Goal: Task Accomplishment & Management: Use online tool/utility

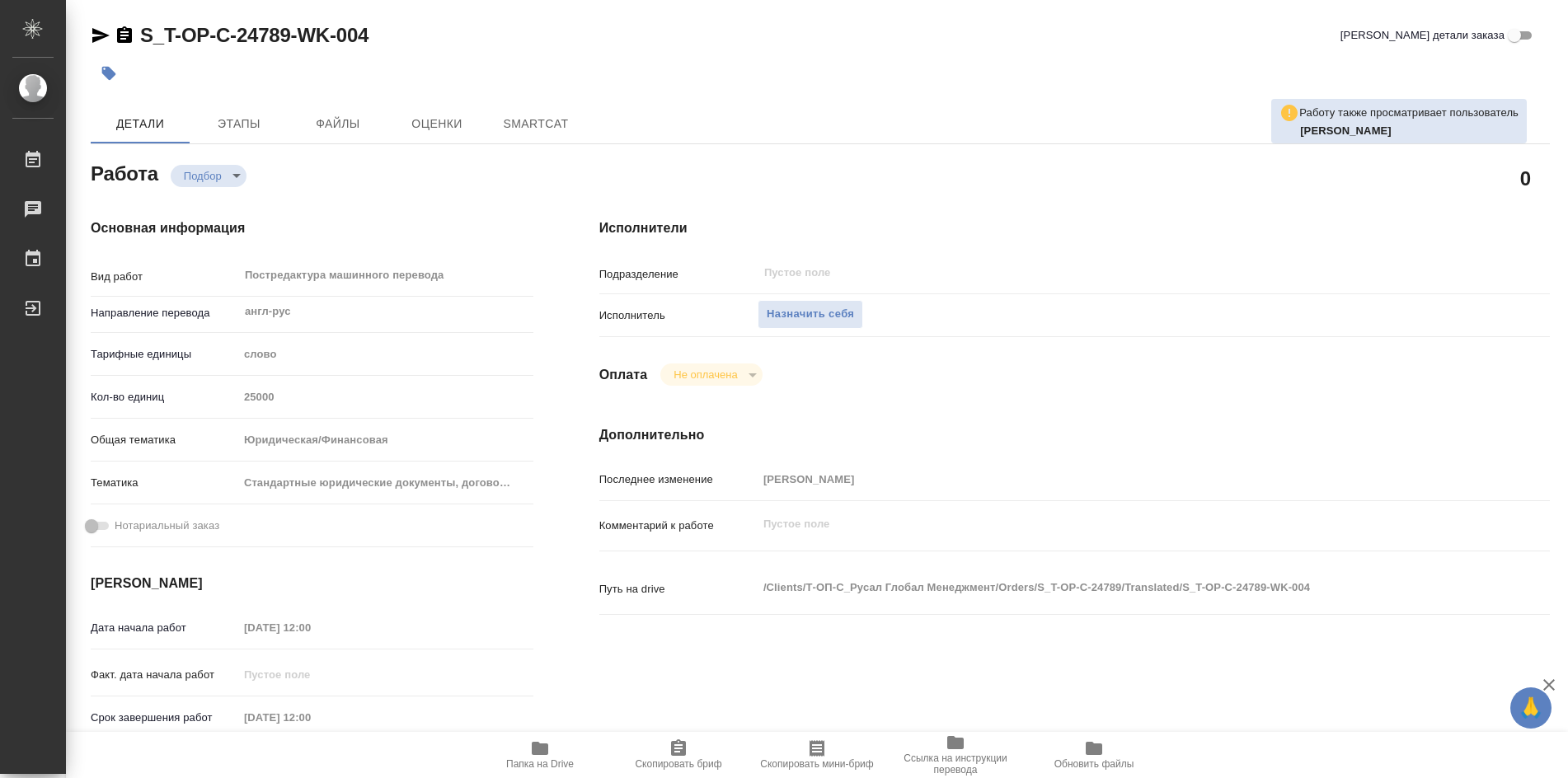
type textarea "x"
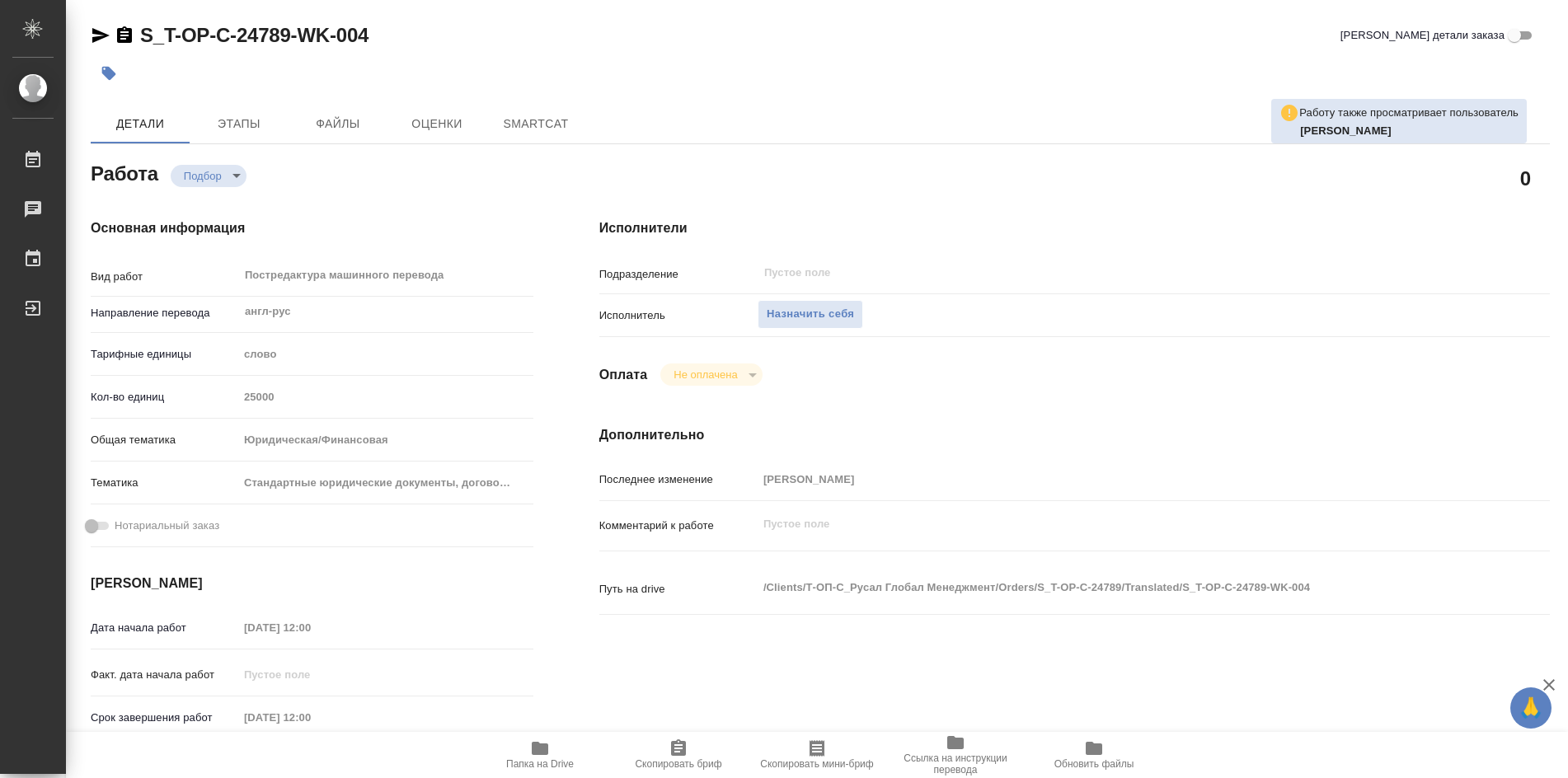
type textarea "x"
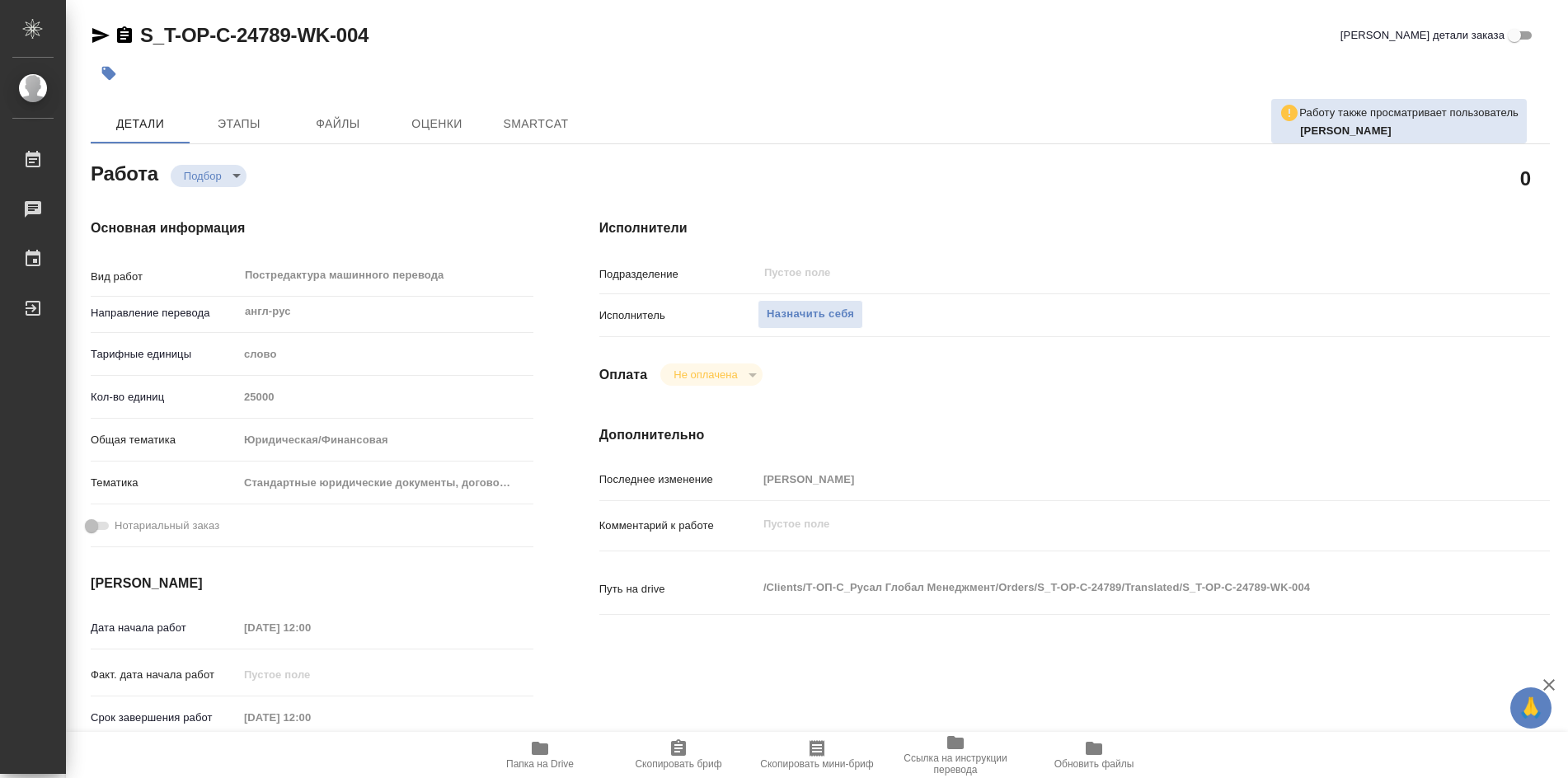
type textarea "x"
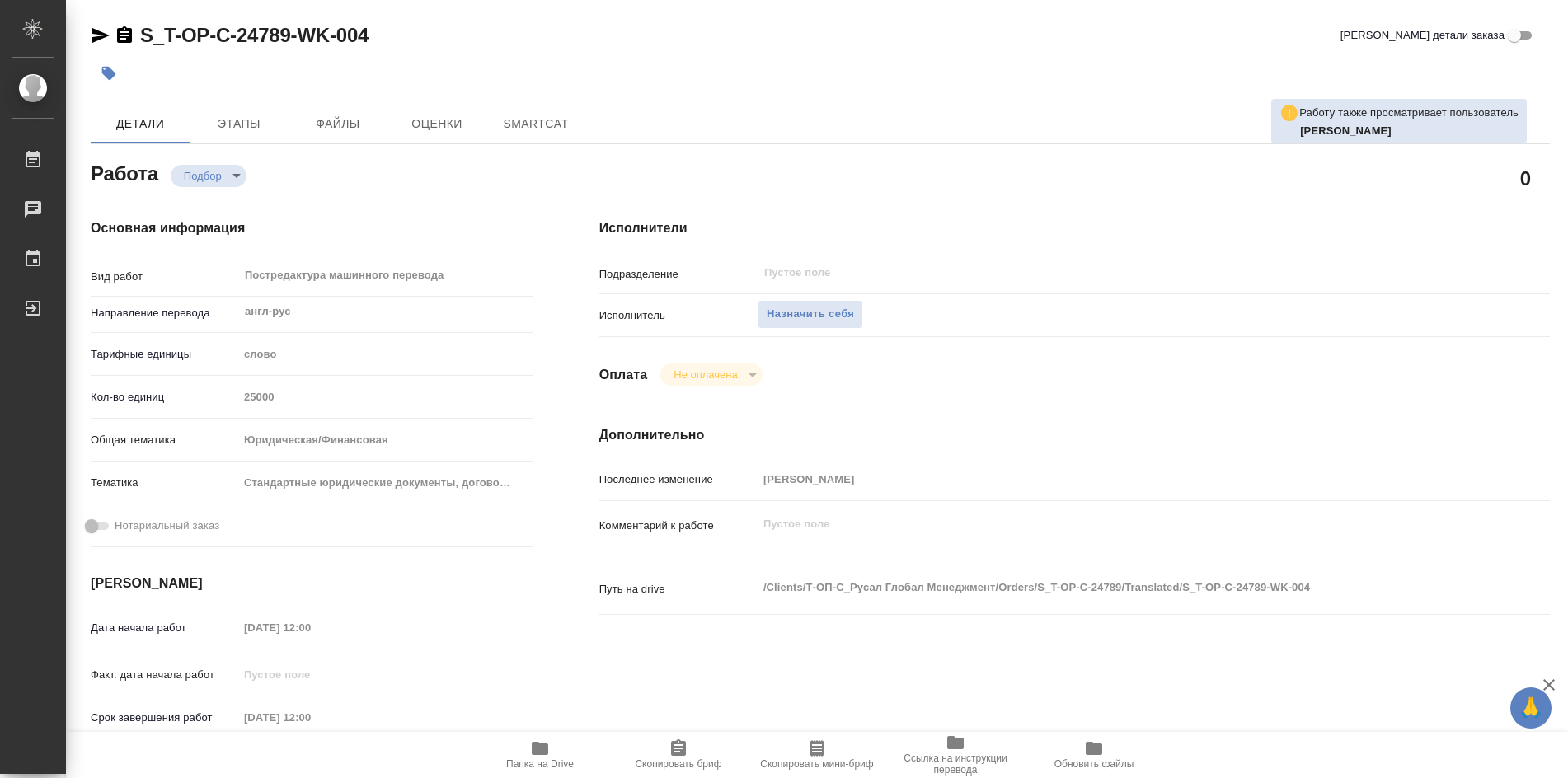
type textarea "x"
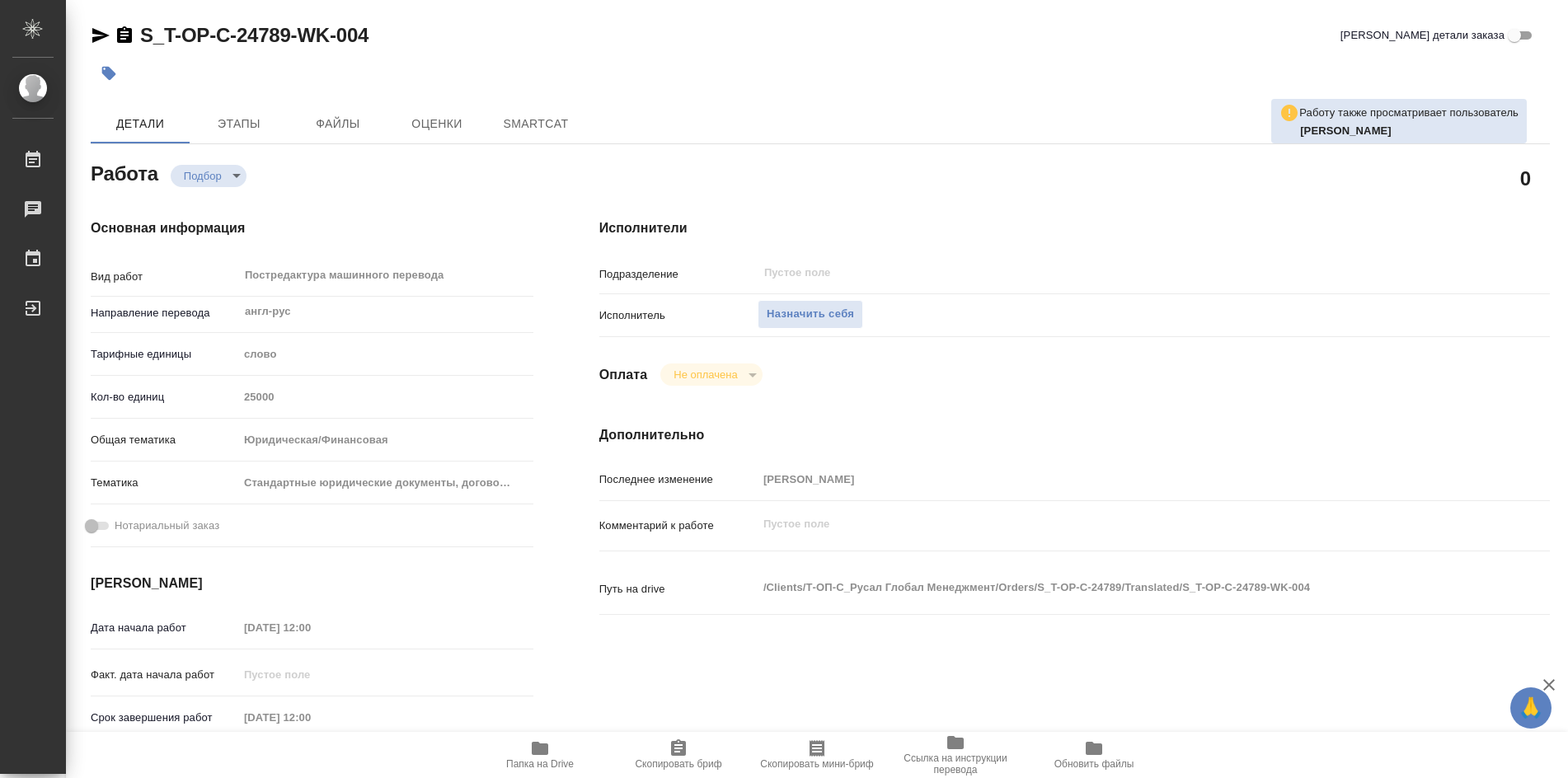
type textarea "x"
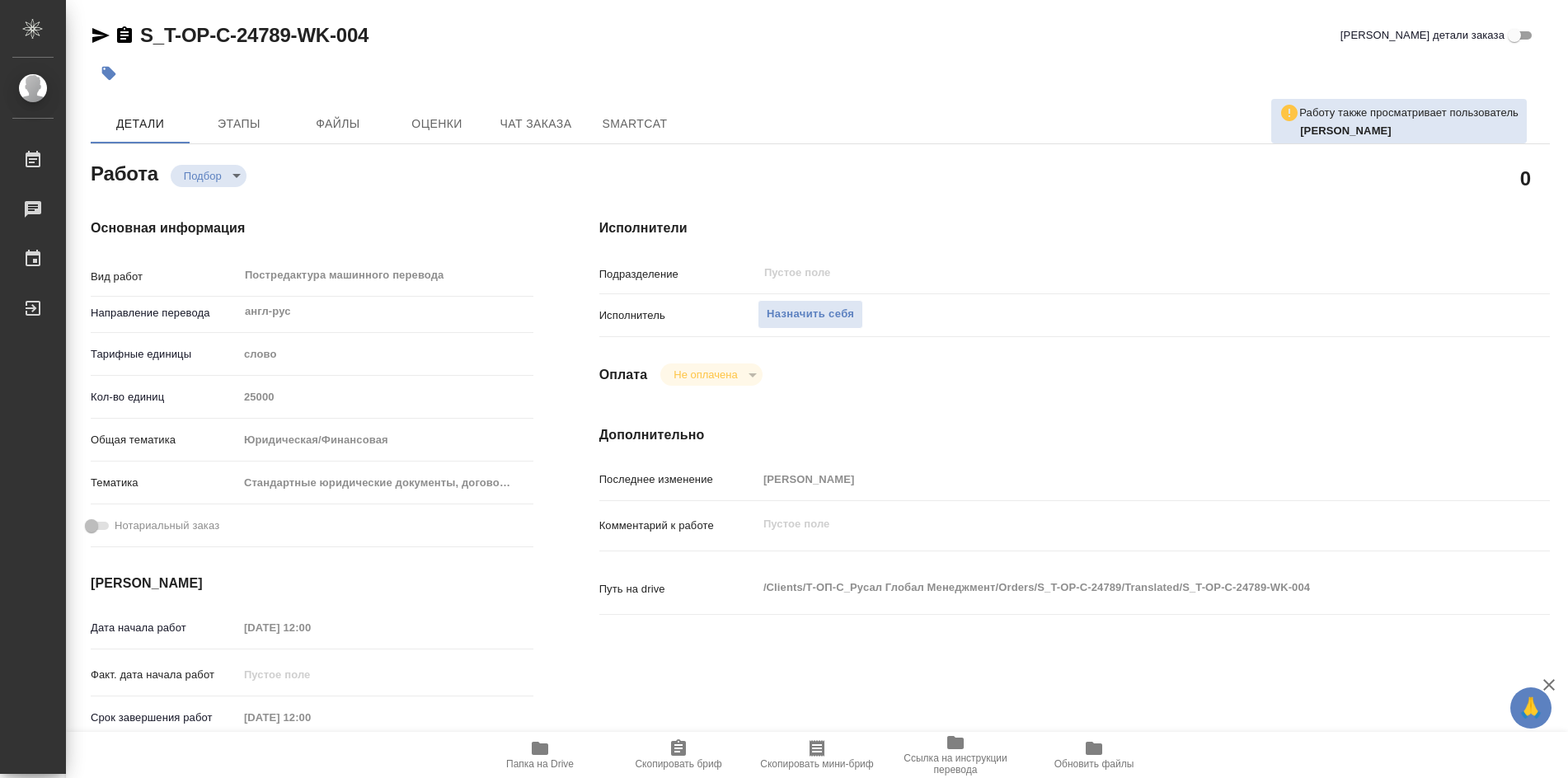
type textarea "x"
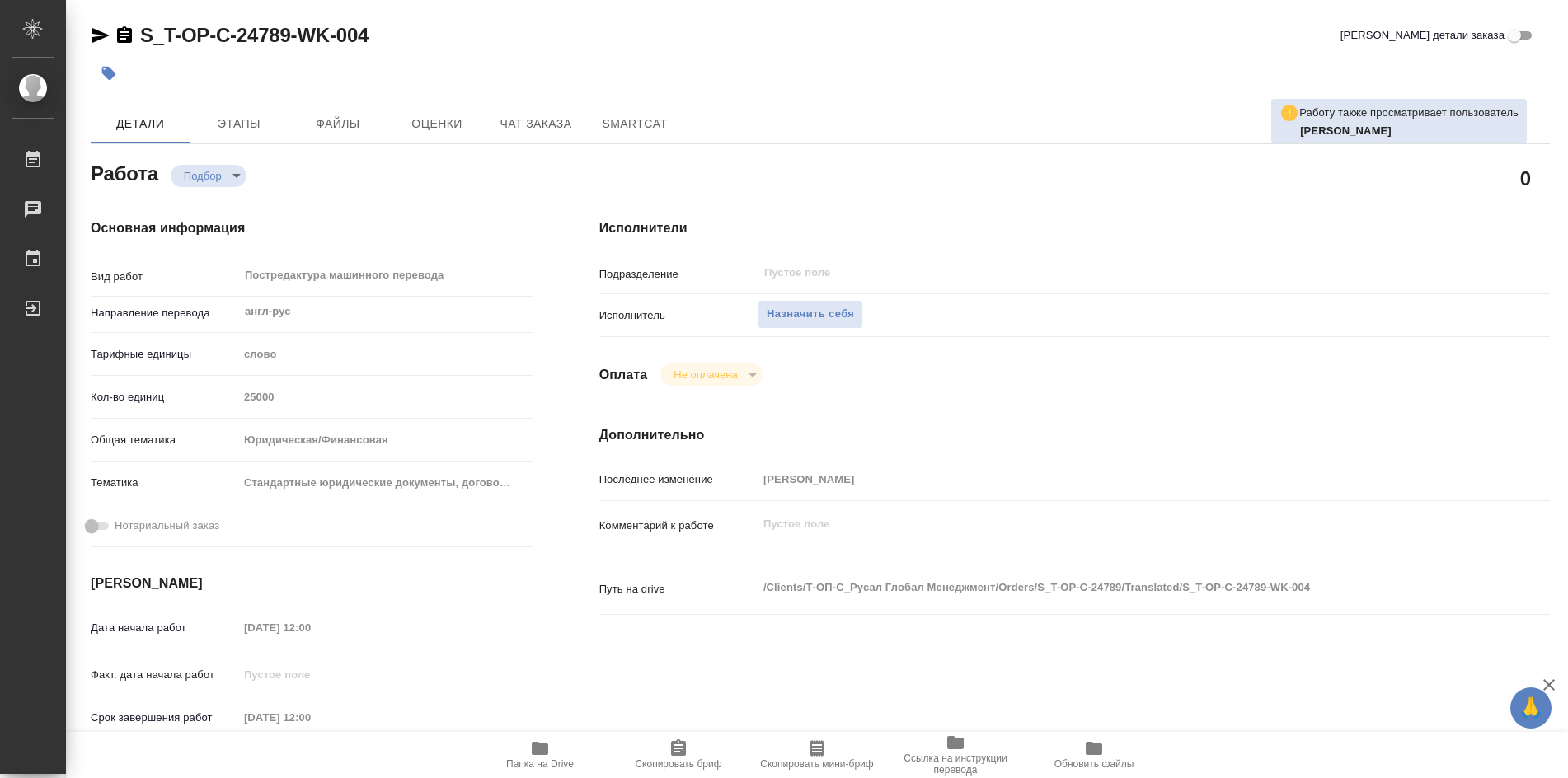
scroll to position [83, 0]
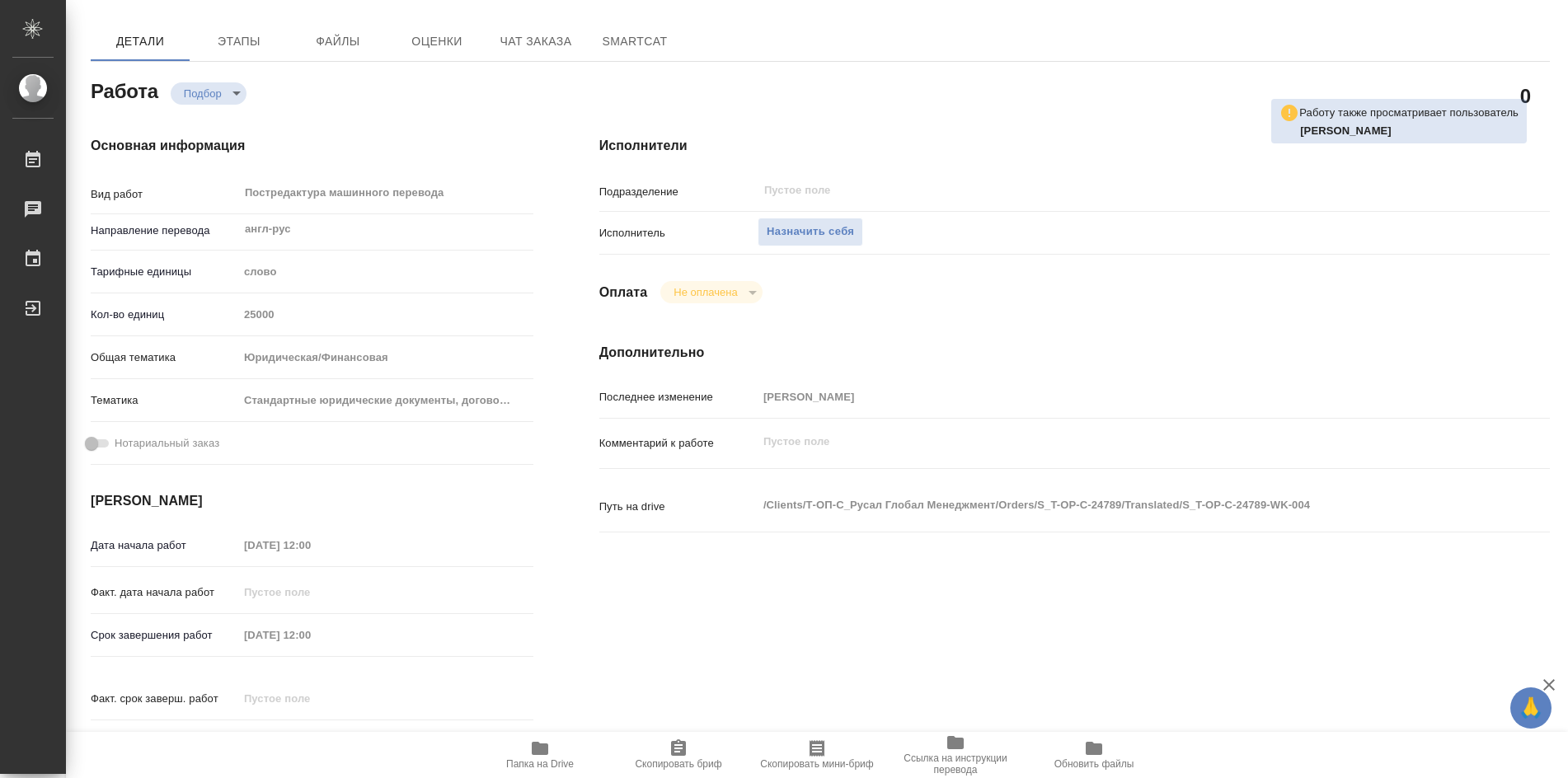
type textarea "x"
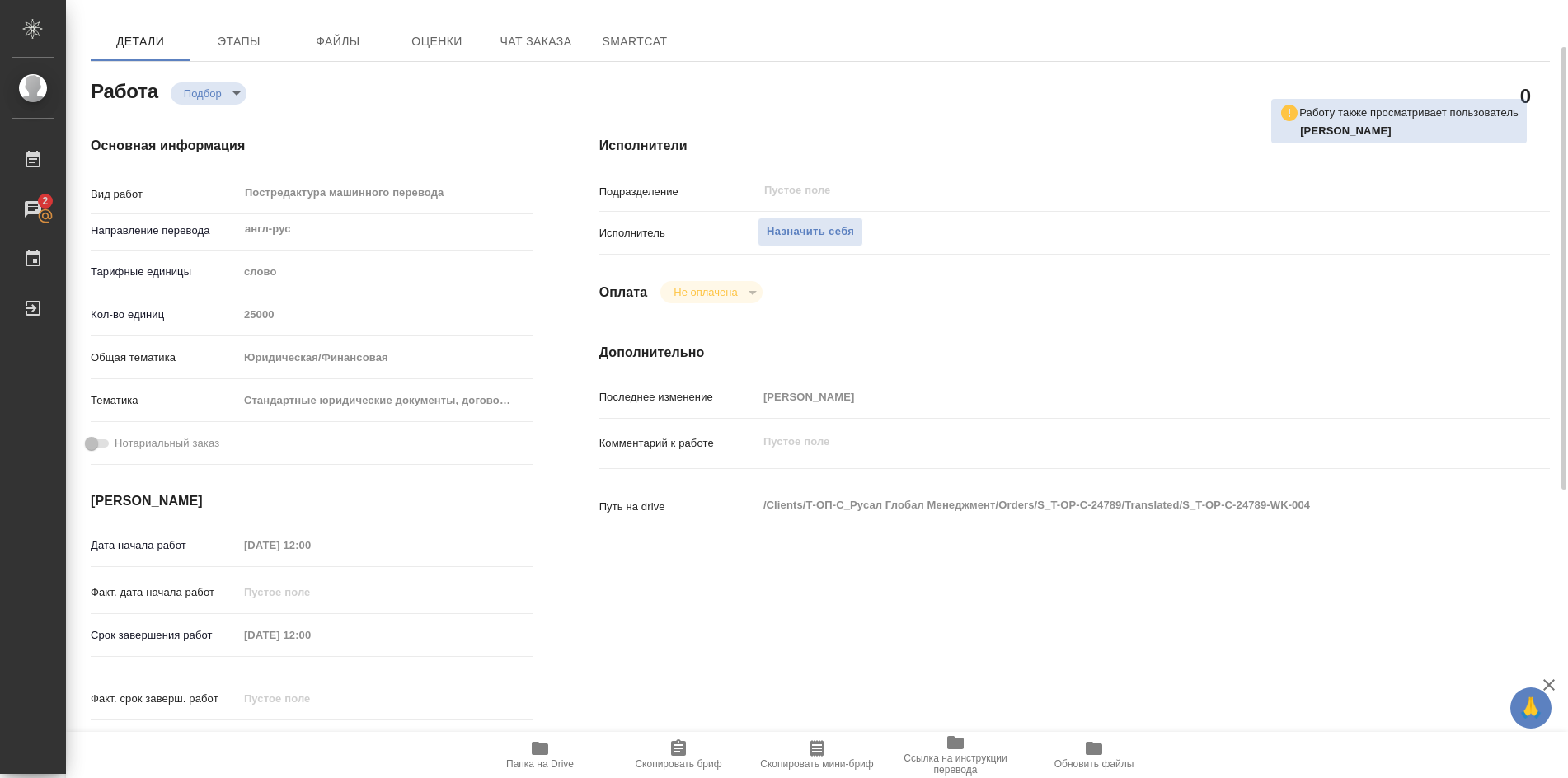
scroll to position [164, 0]
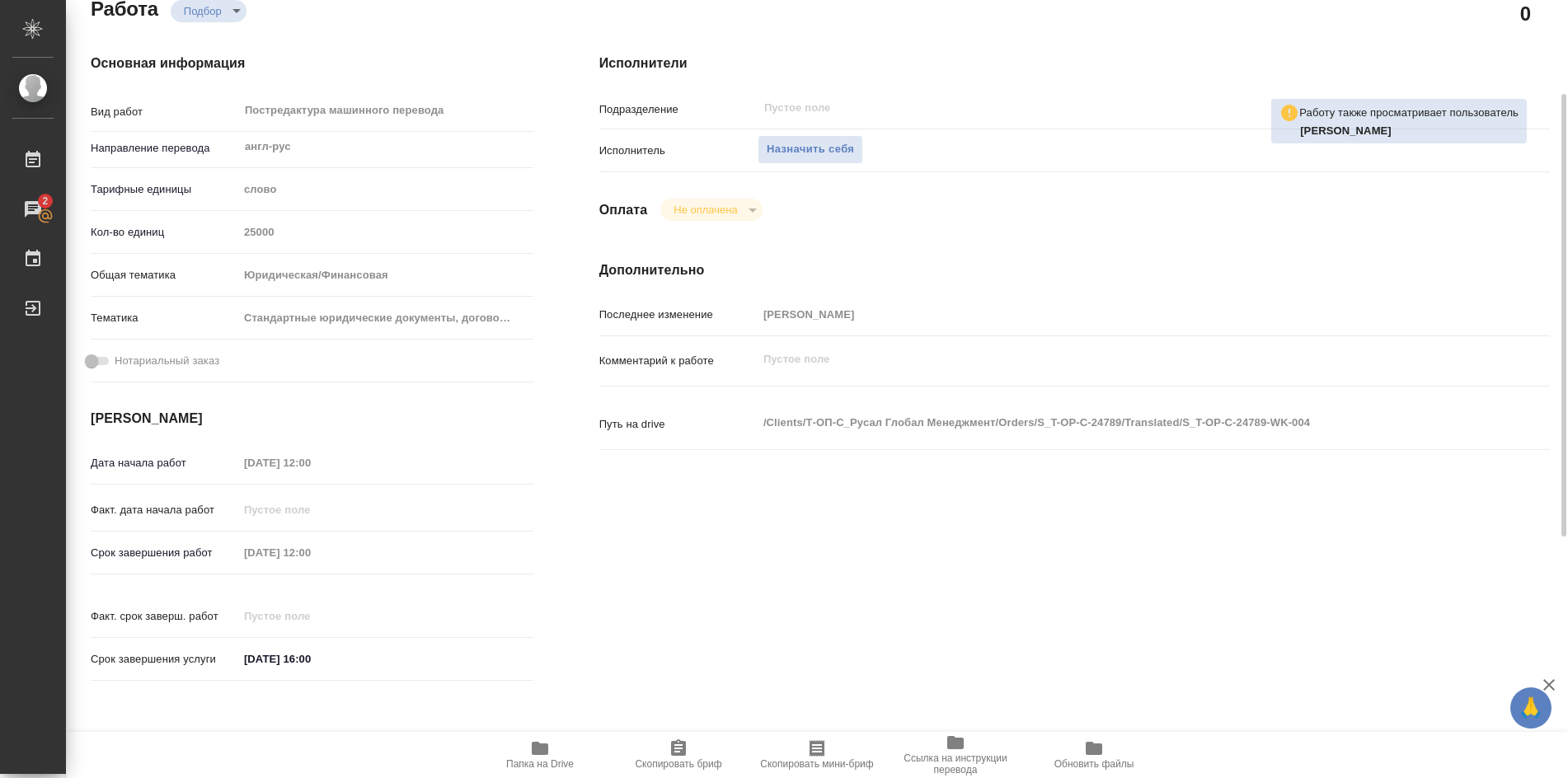
click at [546, 747] on icon "button" at bounding box center [540, 748] width 17 height 13
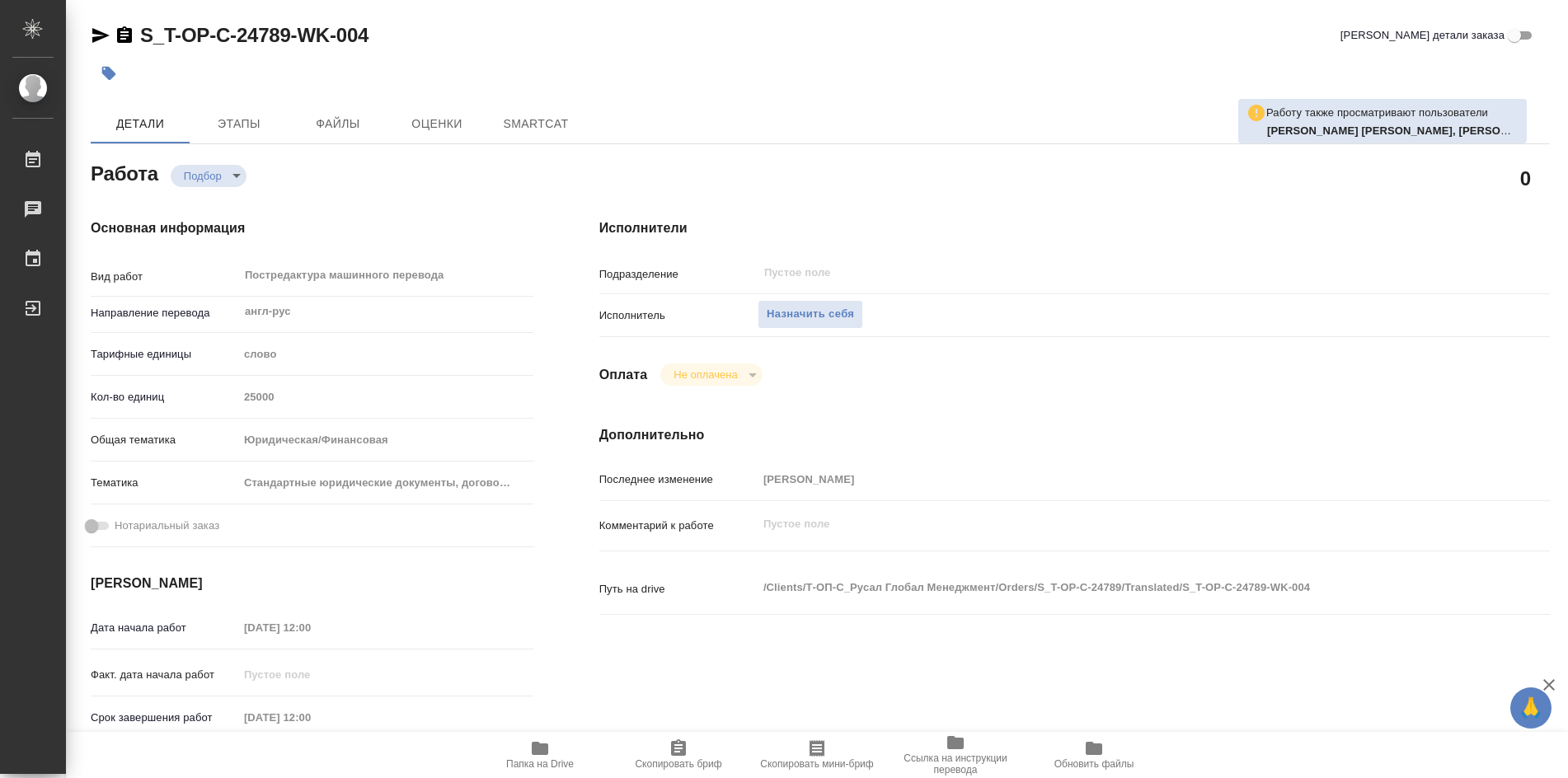
type textarea "x"
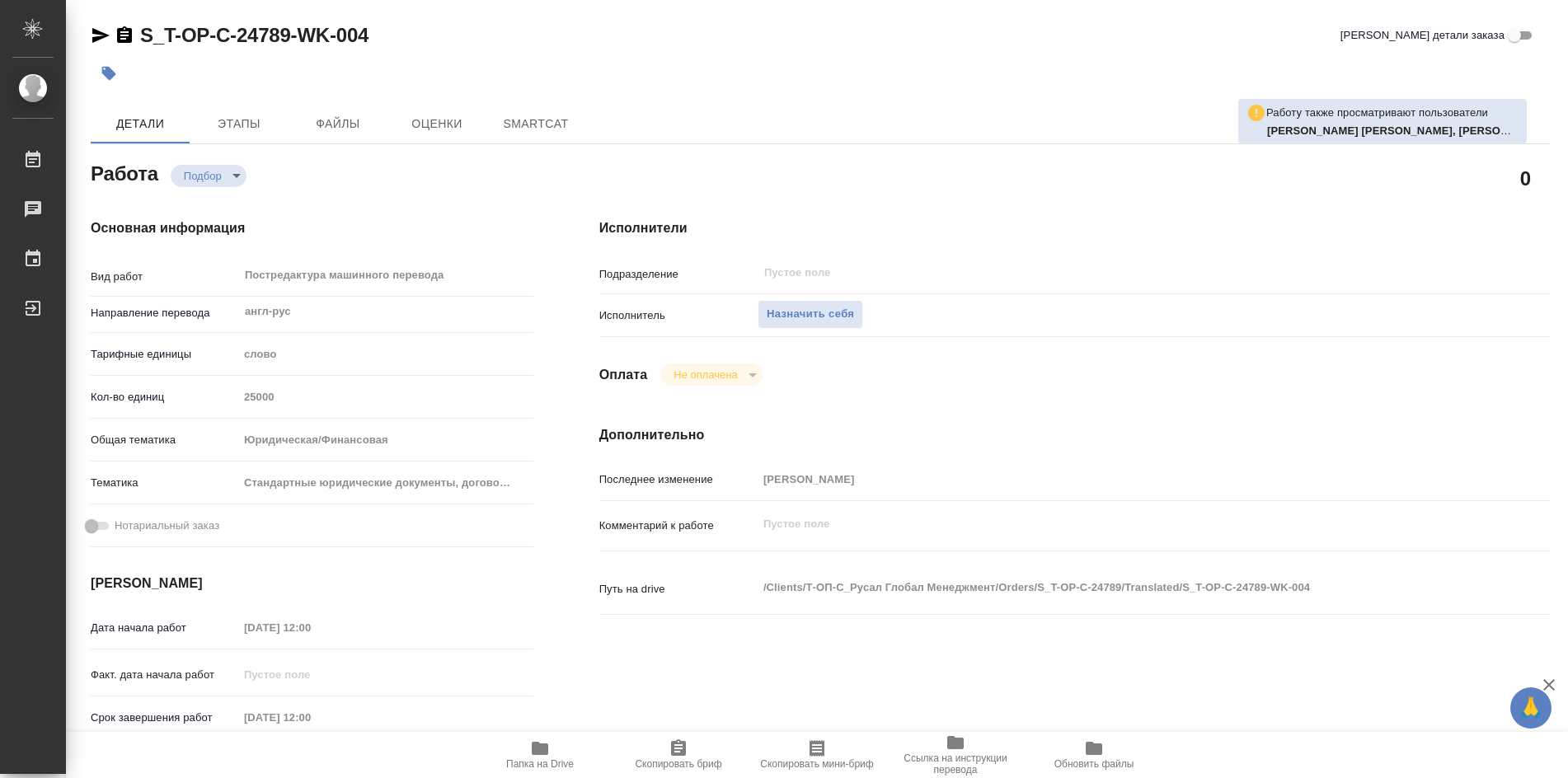
type textarea "x"
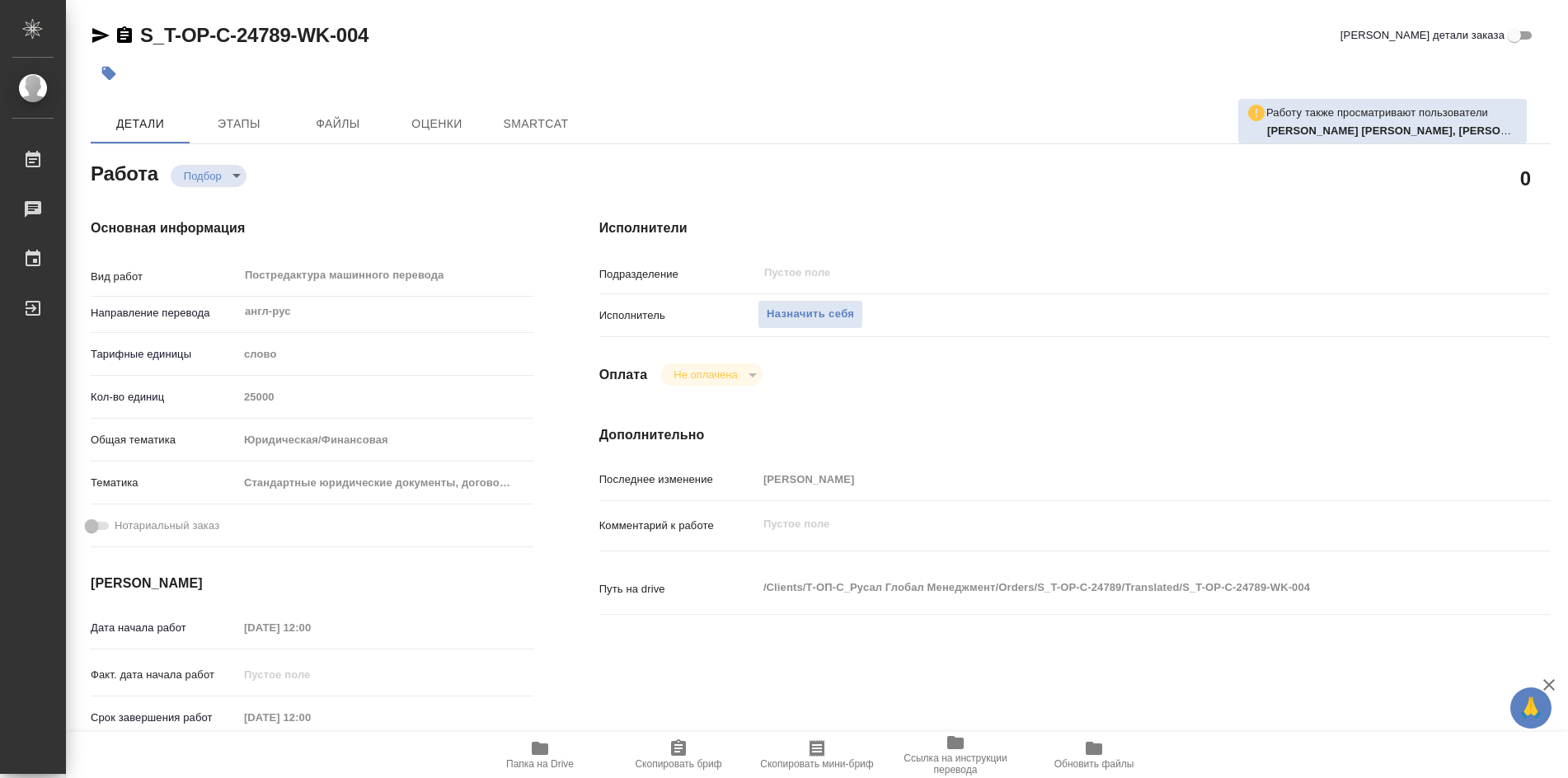
type textarea "x"
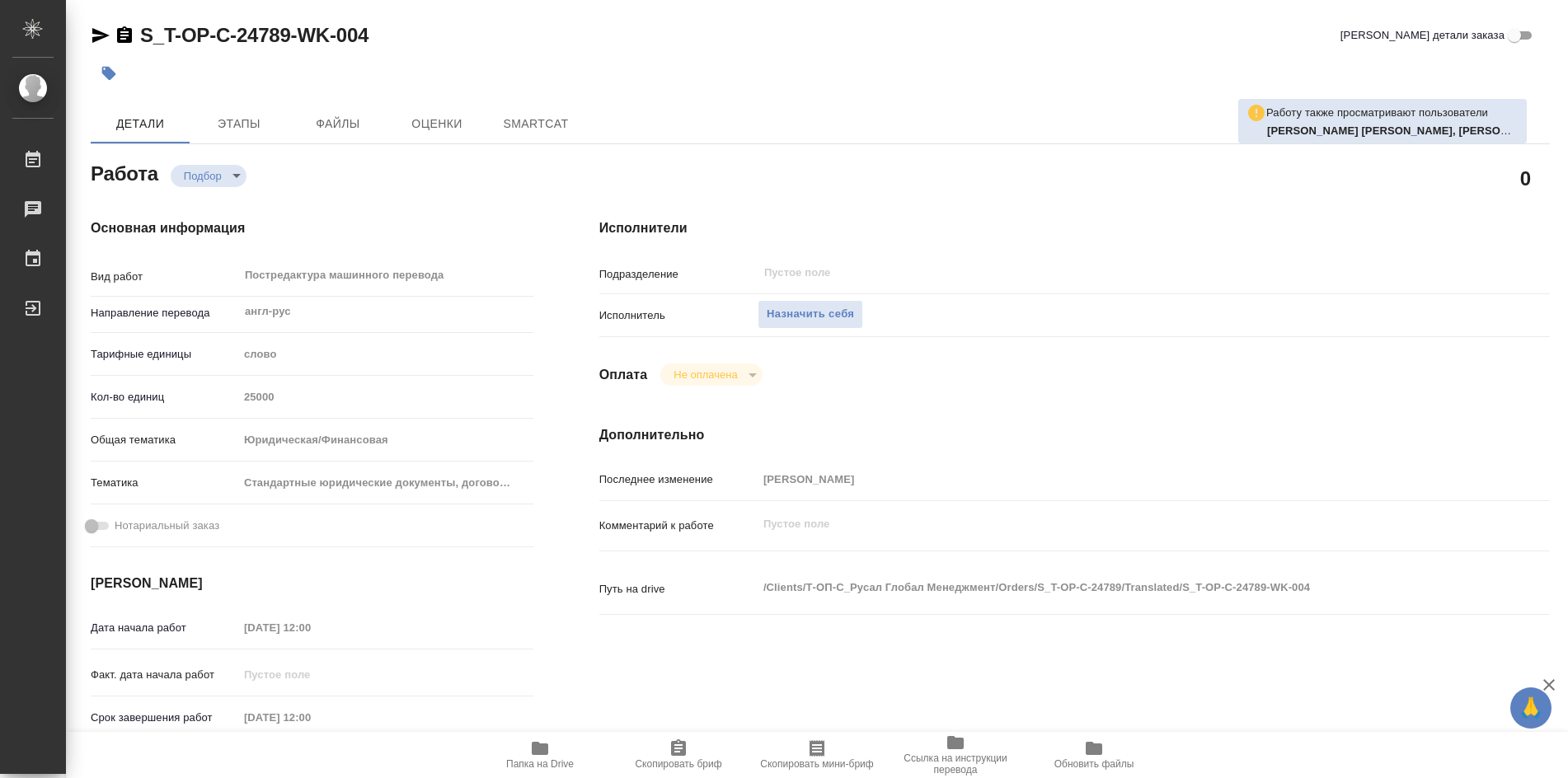
type textarea "x"
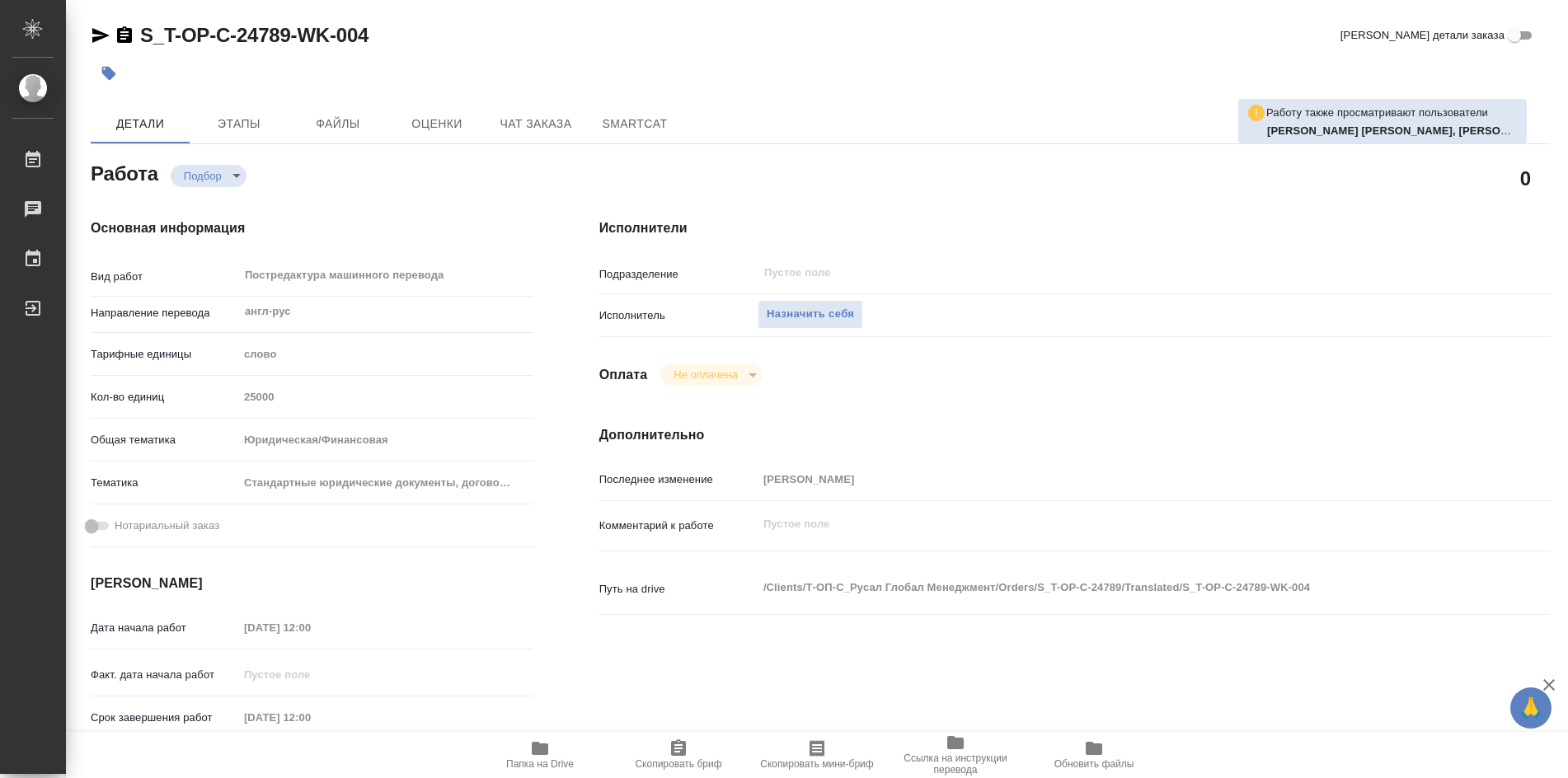
type textarea "x"
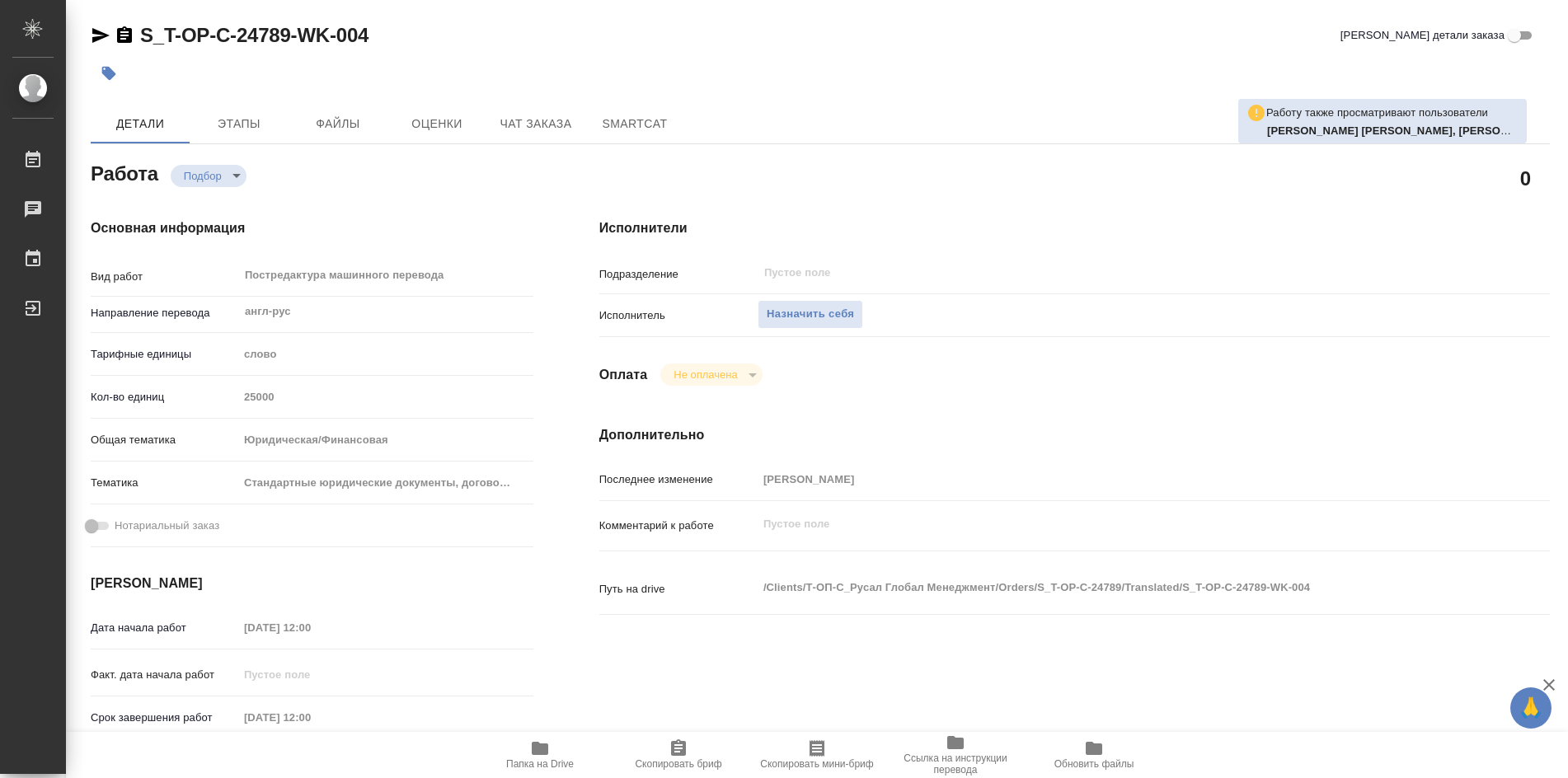
type textarea "x"
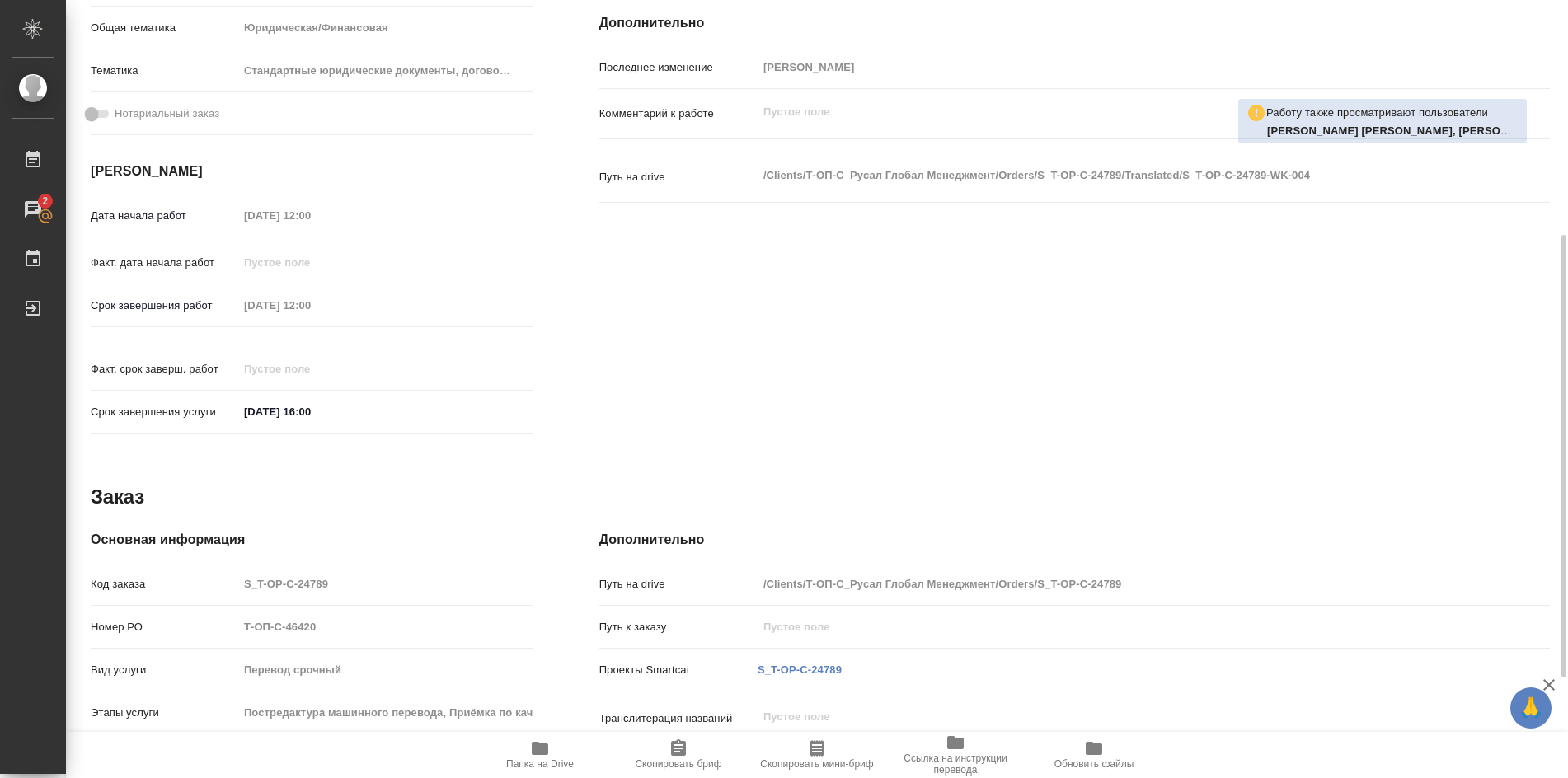
scroll to position [588, 0]
